Goal: Contribute content: Add original content to the website for others to see

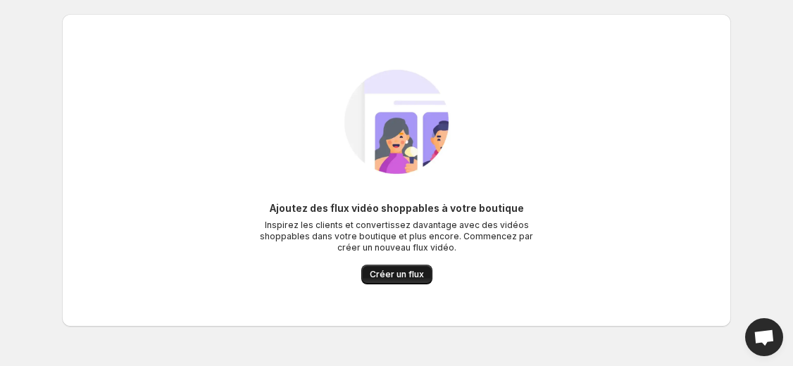
click at [392, 270] on span "Créer un flux" at bounding box center [397, 274] width 54 height 11
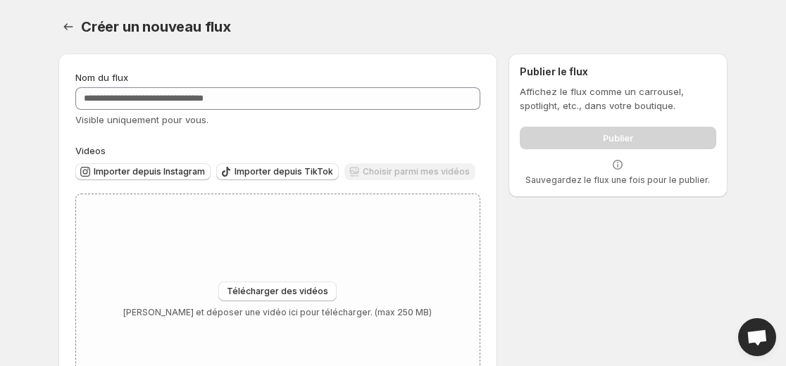
scroll to position [74, 0]
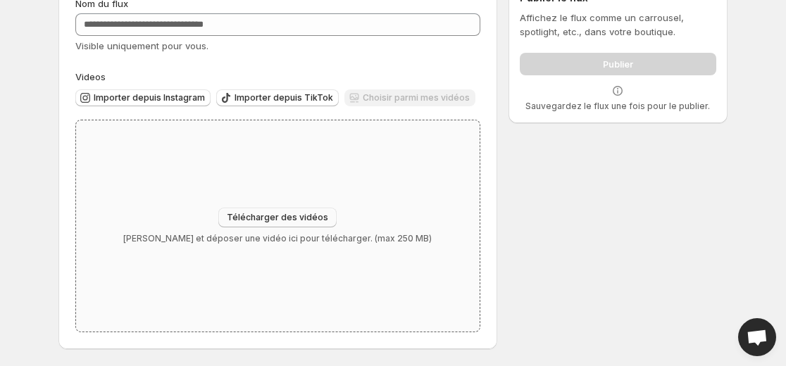
click at [282, 220] on span "Télécharger des vidéos" at bounding box center [277, 217] width 101 height 11
type input "**********"
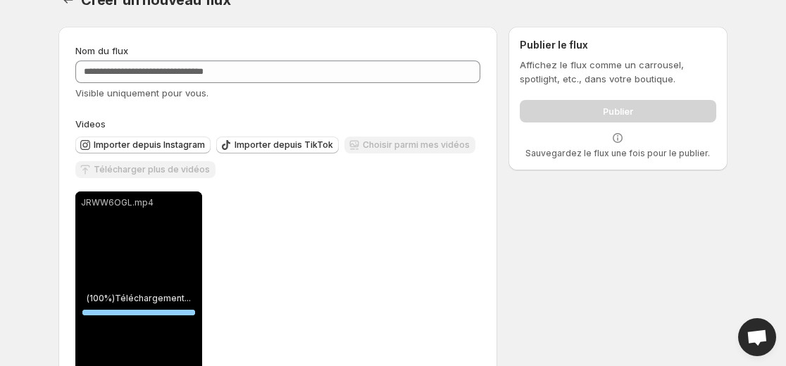
scroll to position [0, 0]
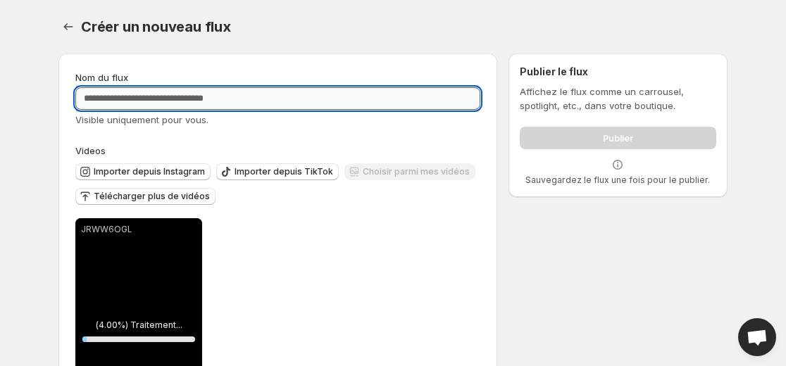
click at [240, 105] on input "Nom du flux" at bounding box center [277, 98] width 405 height 23
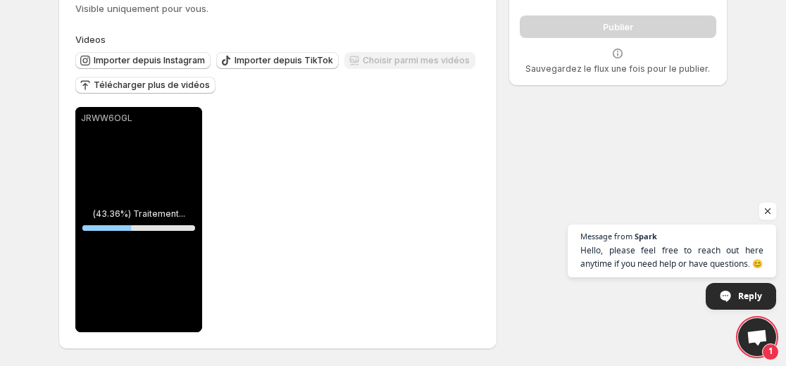
click at [767, 213] on span "Open chat" at bounding box center [768, 212] width 18 height 18
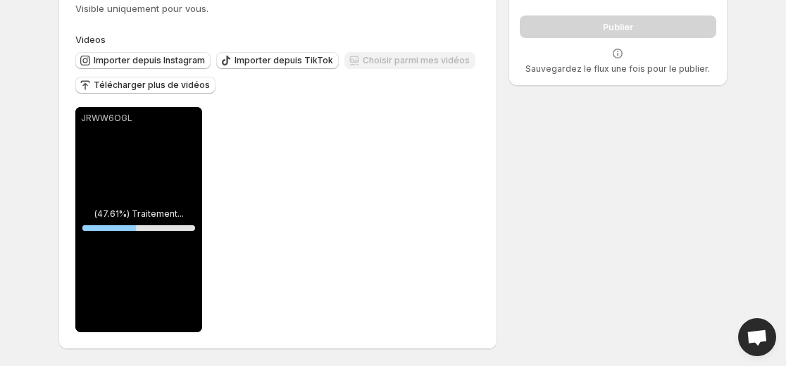
scroll to position [0, 0]
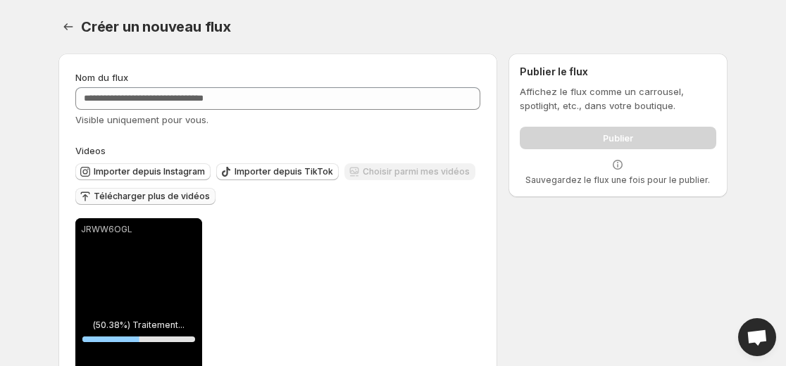
click at [192, 203] on button "Télécharger plus de vidéos" at bounding box center [145, 196] width 140 height 17
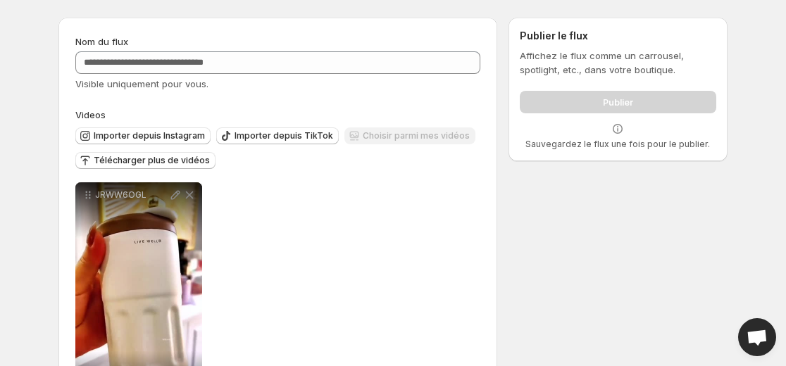
scroll to position [111, 0]
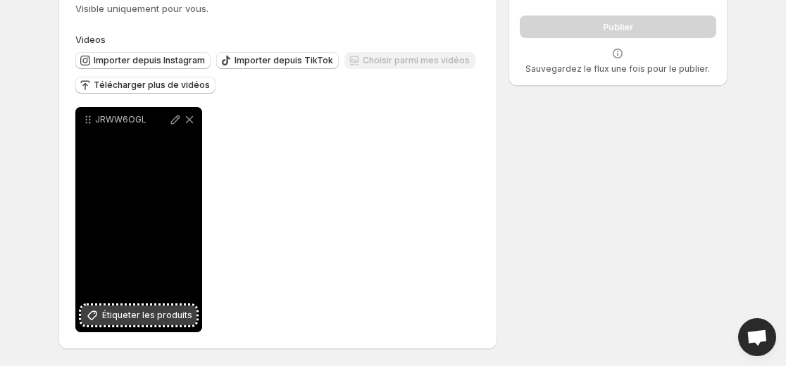
click at [170, 315] on span "Étiqueter les produits" at bounding box center [147, 315] width 90 height 14
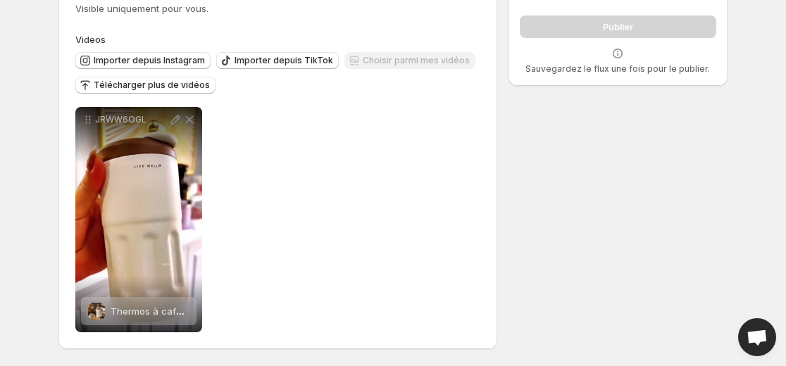
scroll to position [0, 0]
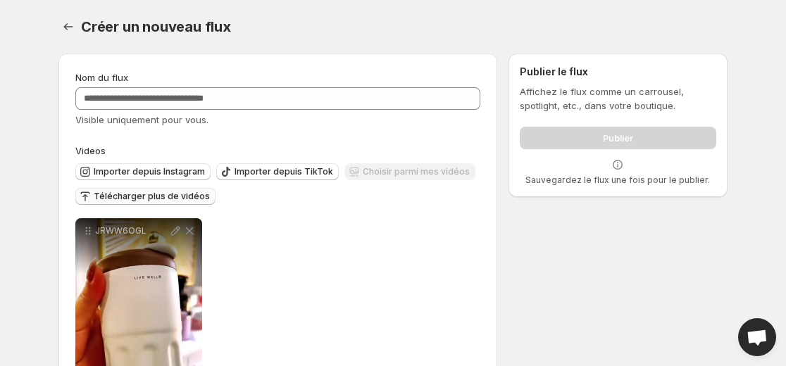
click at [141, 199] on span "Télécharger plus de vidéos" at bounding box center [152, 196] width 116 height 11
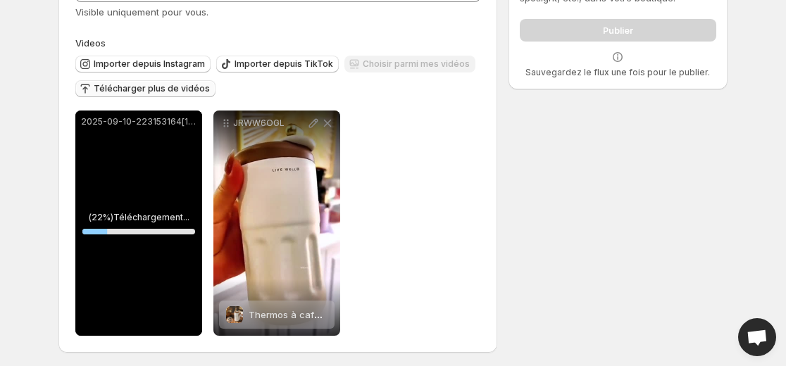
scroll to position [111, 0]
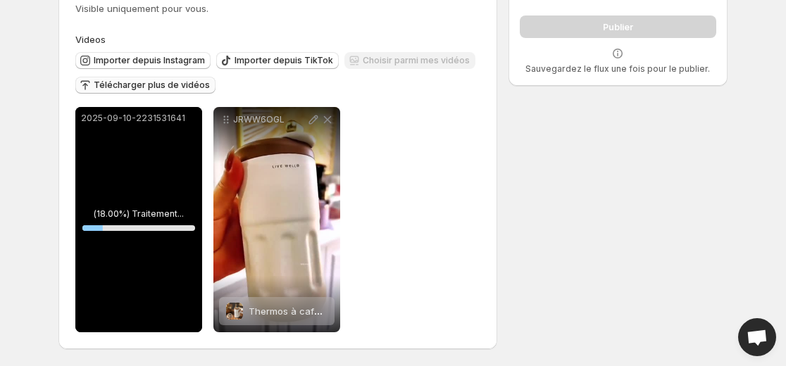
click at [184, 130] on div "2025-09-10-2231531641" at bounding box center [138, 219] width 127 height 225
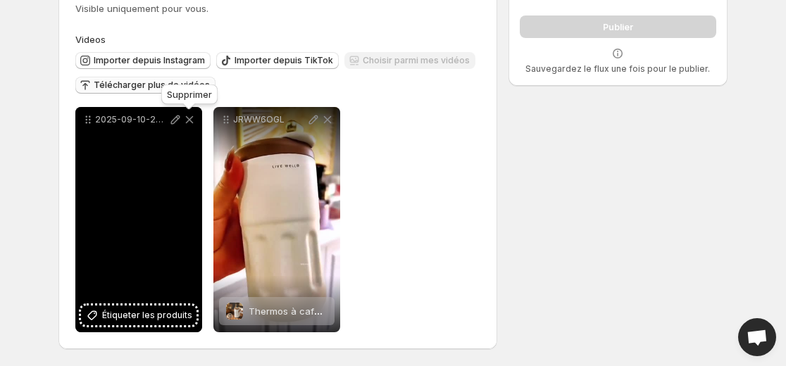
click at [190, 119] on icon at bounding box center [190, 120] width 8 height 8
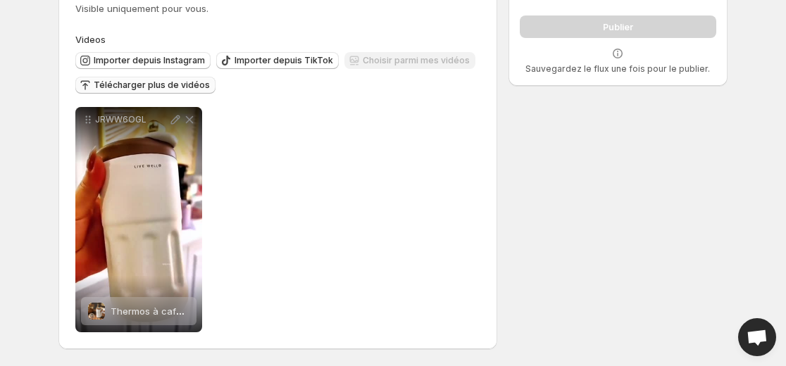
click at [148, 84] on span "Télécharger plus de vidéos" at bounding box center [152, 85] width 116 height 11
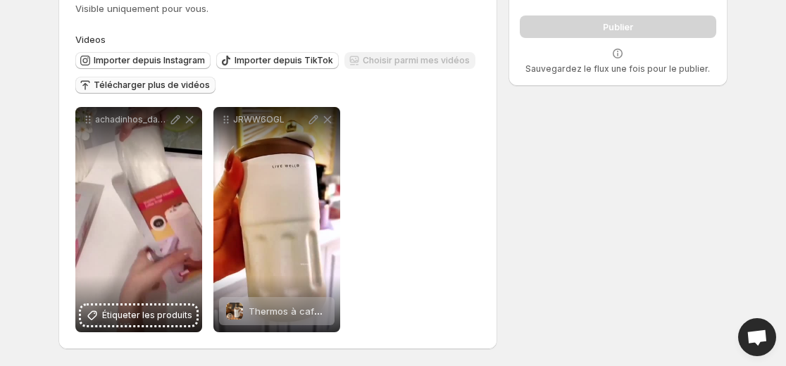
click at [513, 296] on div "**********" at bounding box center [387, 148] width 680 height 435
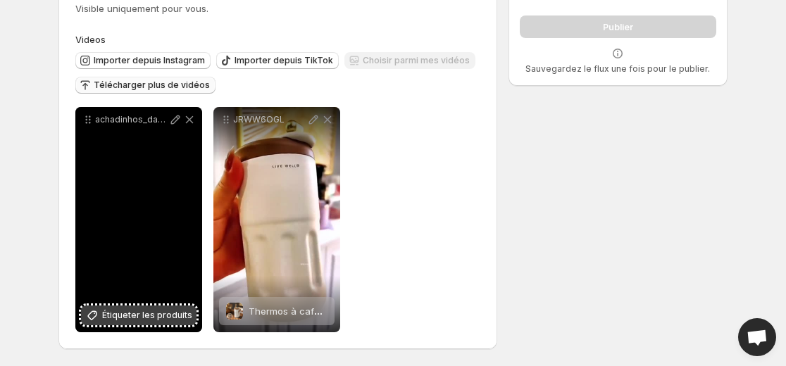
click at [153, 319] on span "Étiqueter les produits" at bounding box center [147, 315] width 90 height 14
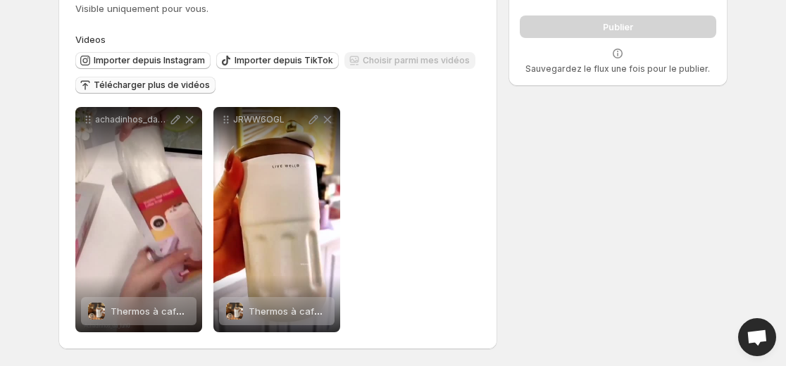
click at [137, 88] on span "Télécharger plus de vidéos" at bounding box center [152, 85] width 116 height 11
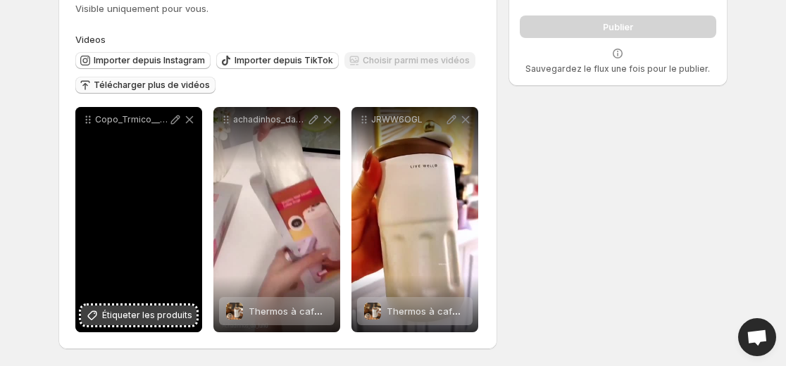
click at [156, 309] on span "Étiqueter les produits" at bounding box center [147, 315] width 90 height 14
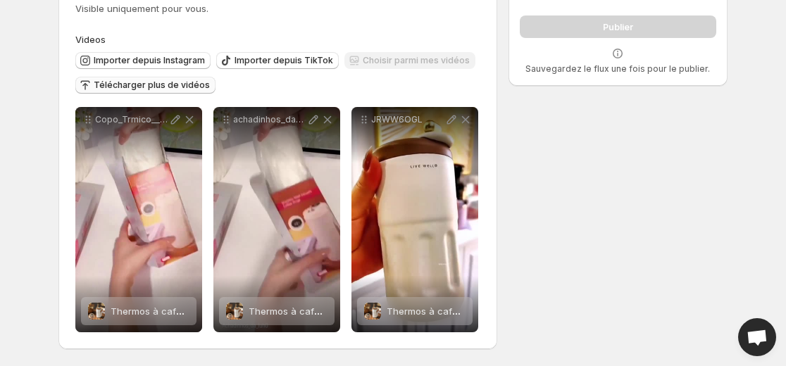
scroll to position [0, 0]
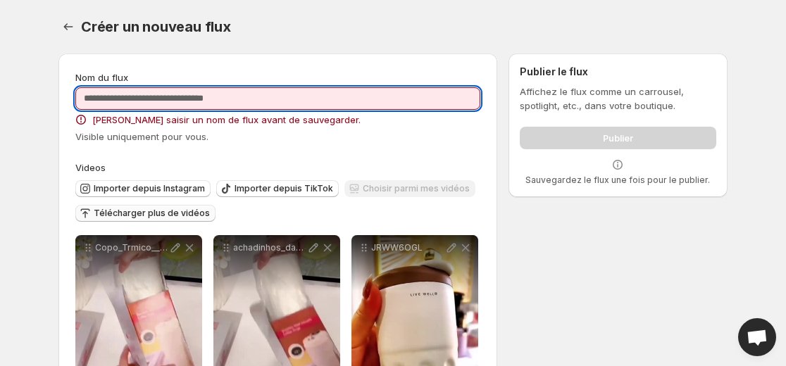
click at [361, 93] on input "Nom du flux" at bounding box center [277, 98] width 405 height 23
type input "*"
click at [125, 103] on input "**********" at bounding box center [277, 98] width 405 height 23
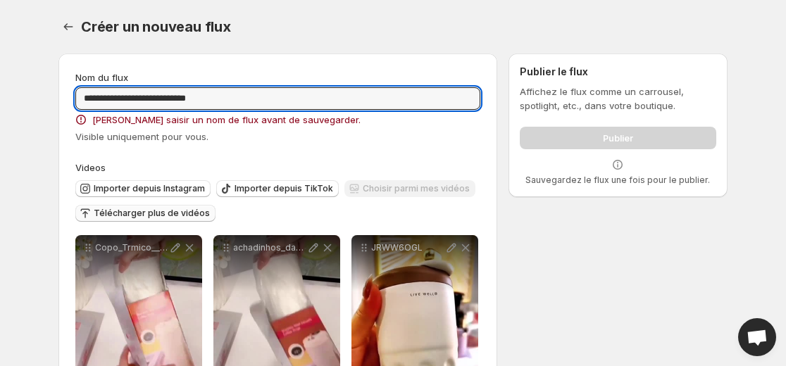
type input "**********"
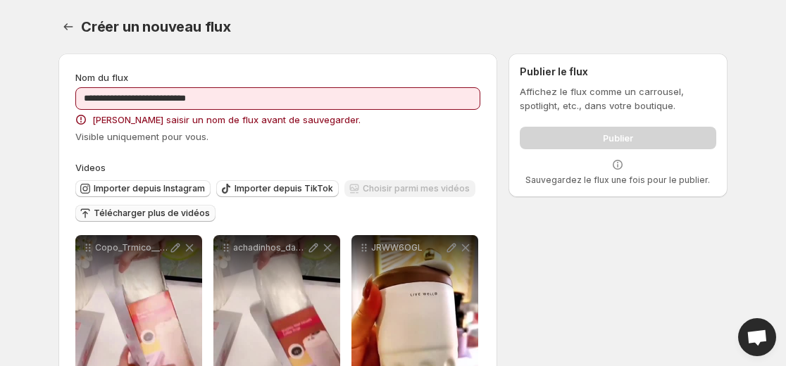
click at [259, 138] on div "Visible uniquement pour vous." at bounding box center [277, 137] width 405 height 14
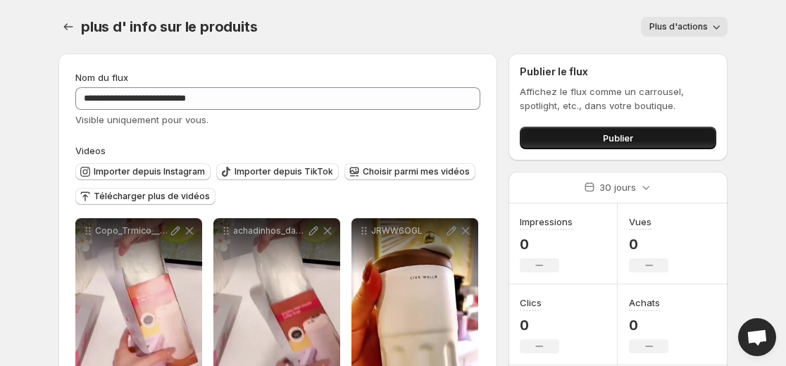
click at [541, 134] on button "Publier" at bounding box center [618, 138] width 196 height 23
